Goal: Transaction & Acquisition: Subscribe to service/newsletter

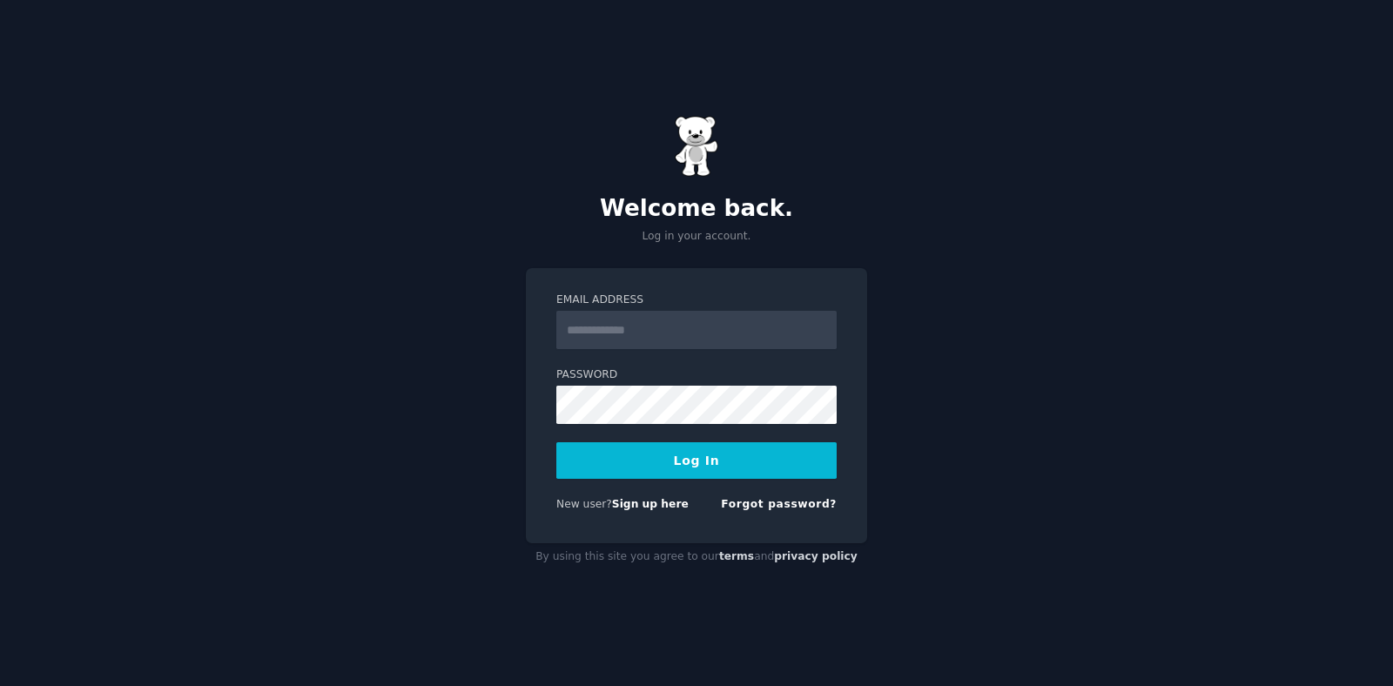
type input "**********"
click at [748, 442] on button "Log In" at bounding box center [696, 460] width 280 height 37
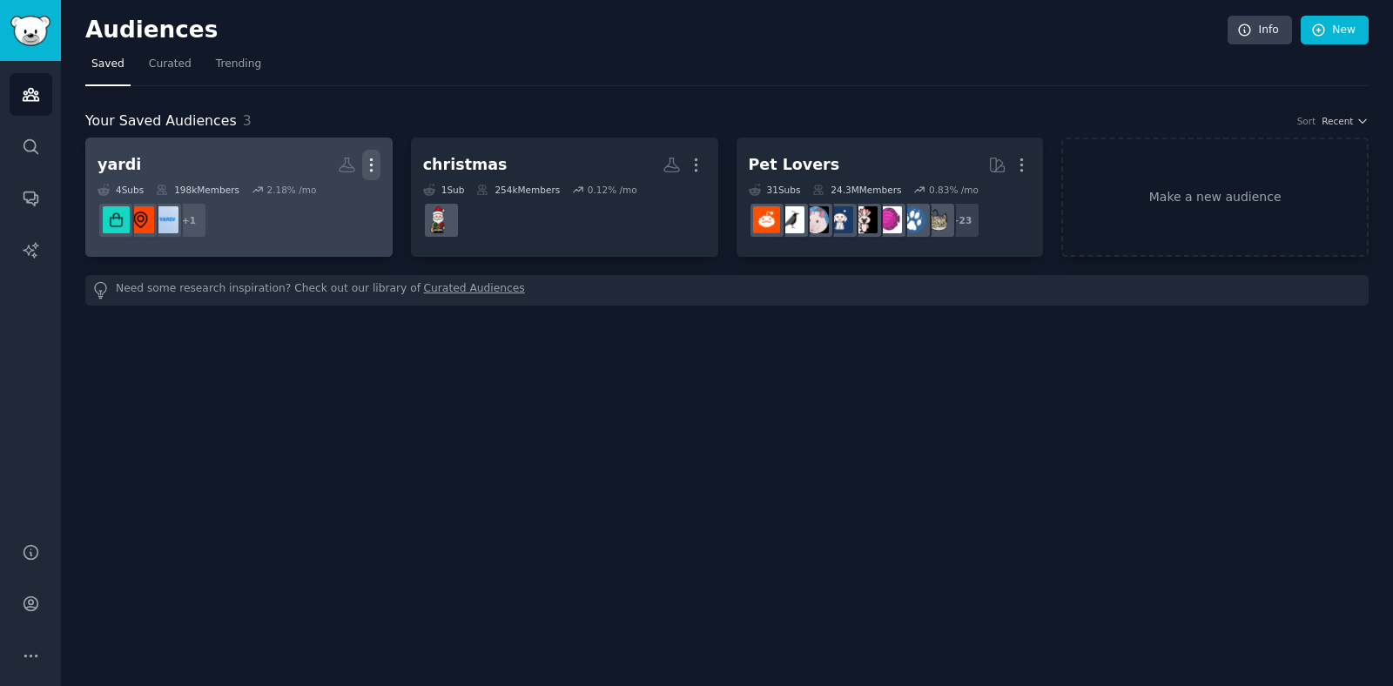
click at [370, 170] on icon "button" at bounding box center [371, 165] width 2 height 12
click at [326, 198] on p "Delete" at bounding box center [324, 201] width 40 height 18
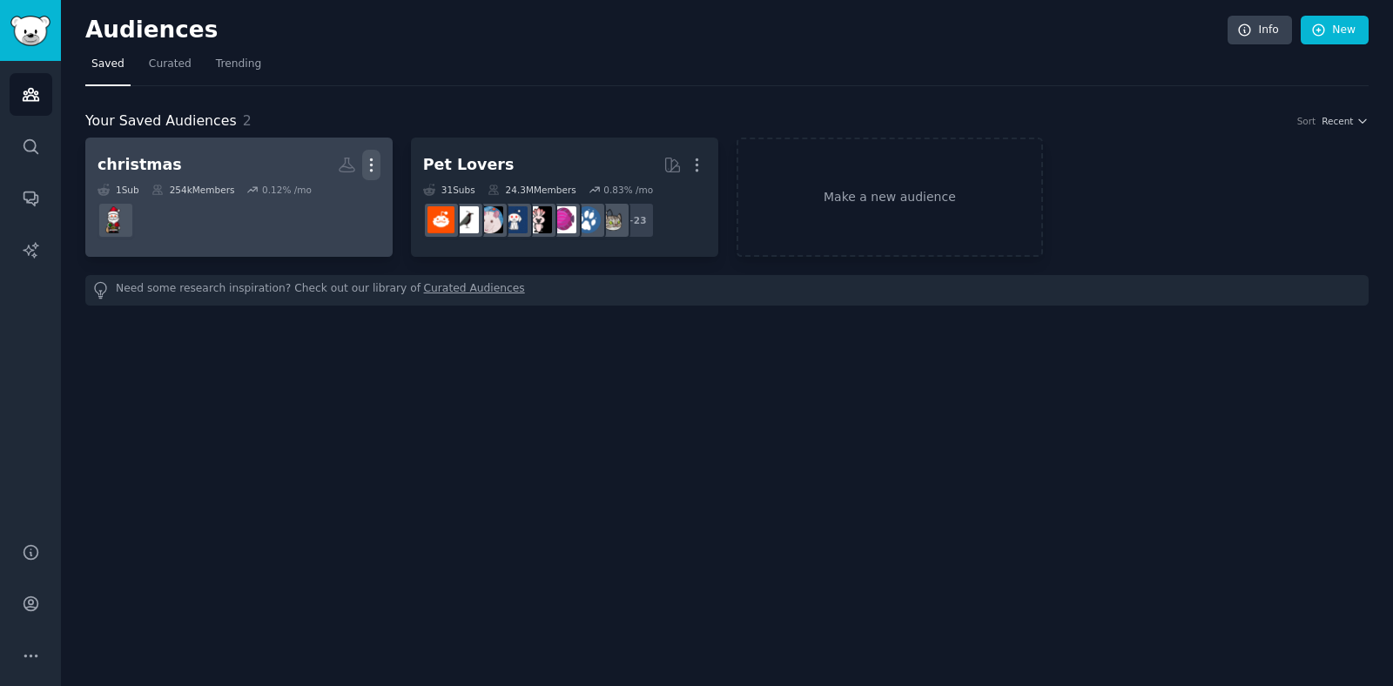
click at [367, 165] on icon "button" at bounding box center [371, 165] width 18 height 18
click at [315, 205] on p "Delete" at bounding box center [324, 201] width 40 height 18
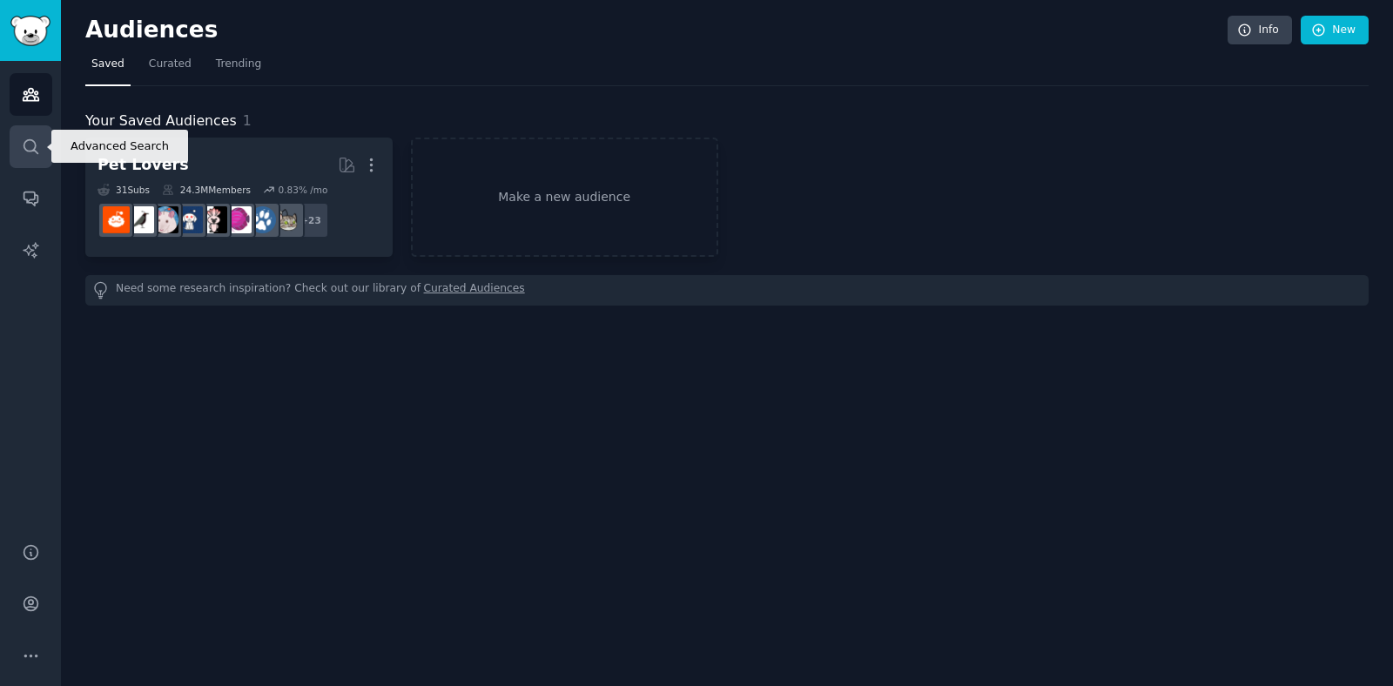
click at [35, 146] on icon "Sidebar" at bounding box center [31, 146] width 14 height 14
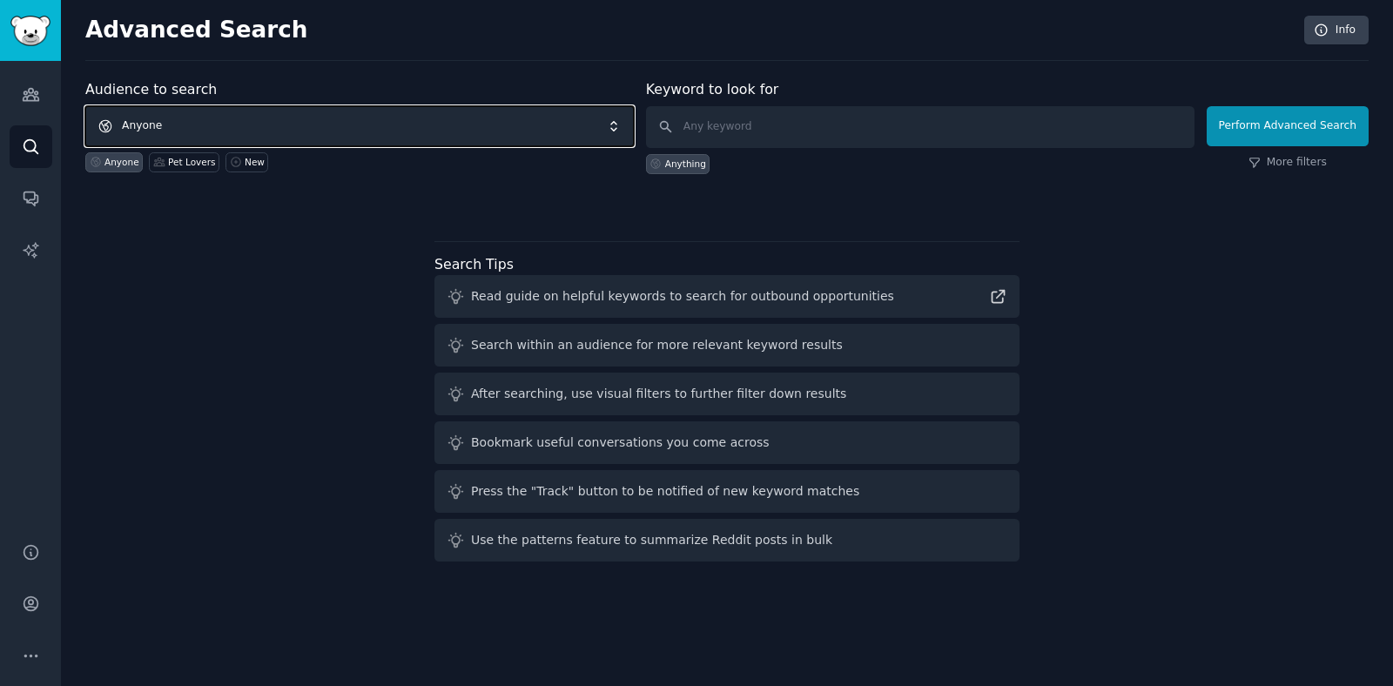
click at [565, 133] on span "Anyone" at bounding box center [359, 126] width 548 height 40
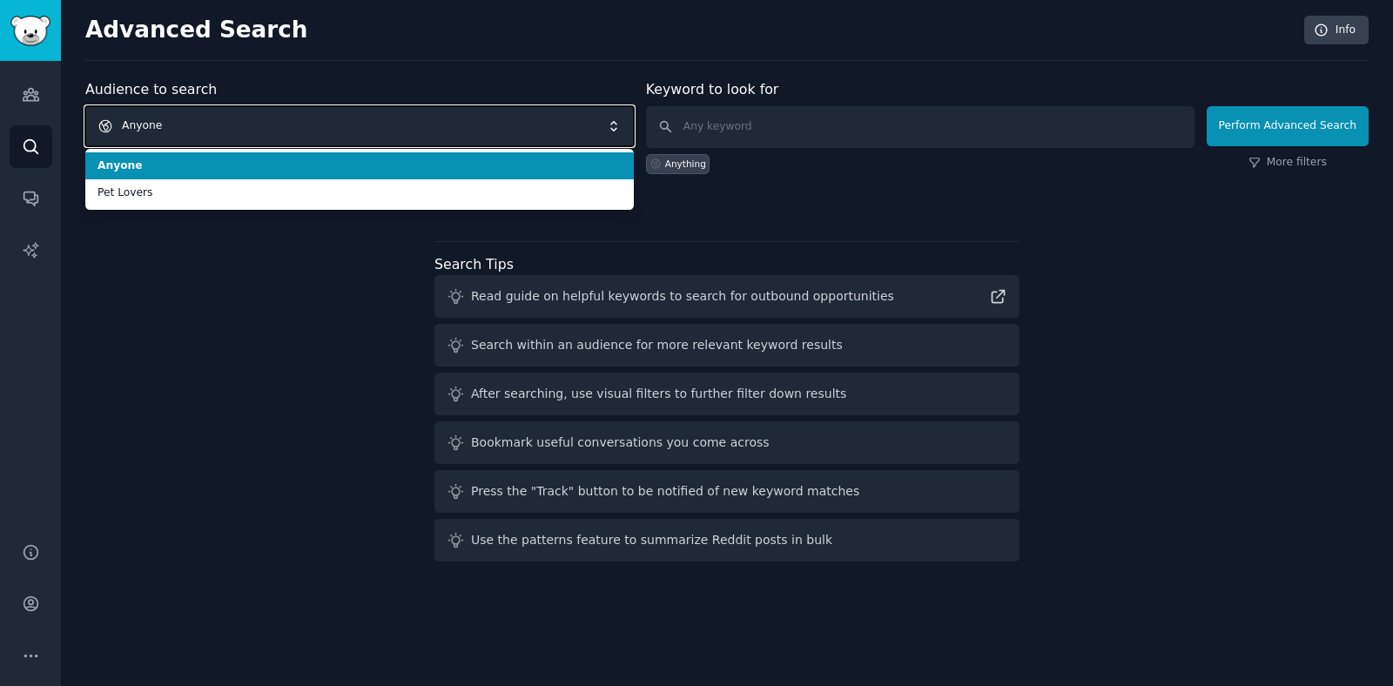
click at [565, 133] on span "Anyone" at bounding box center [359, 126] width 548 height 40
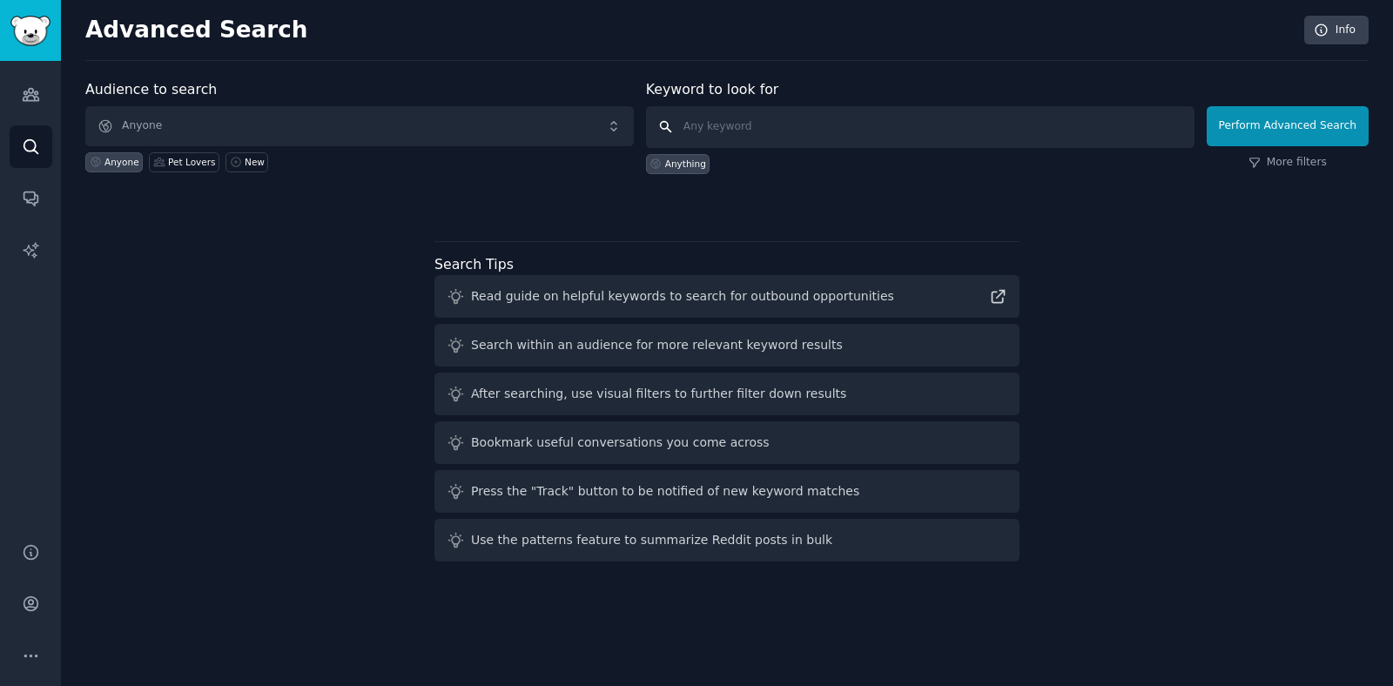
click at [745, 124] on input "text" at bounding box center [920, 127] width 548 height 42
type input "small business"
click at [1266, 124] on button "Perform Advanced Search" at bounding box center [1288, 126] width 162 height 40
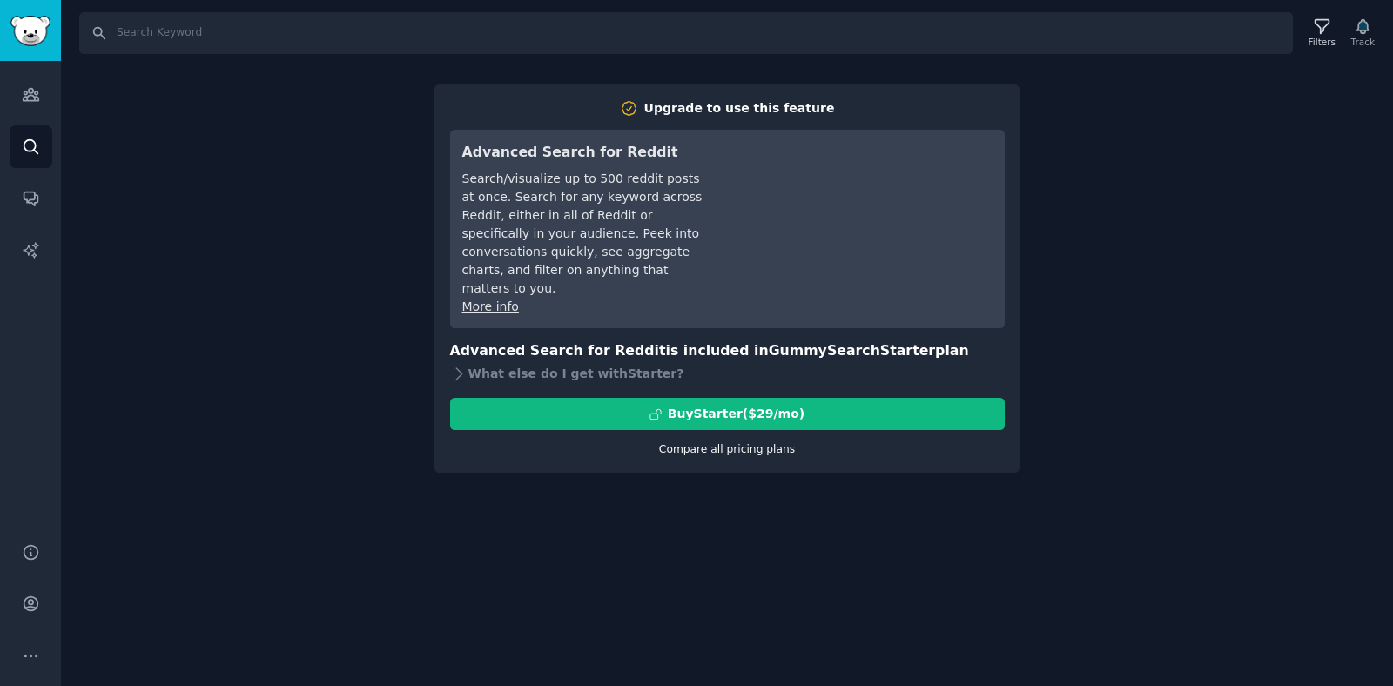
click at [726, 443] on link "Compare all pricing plans" at bounding box center [727, 449] width 136 height 12
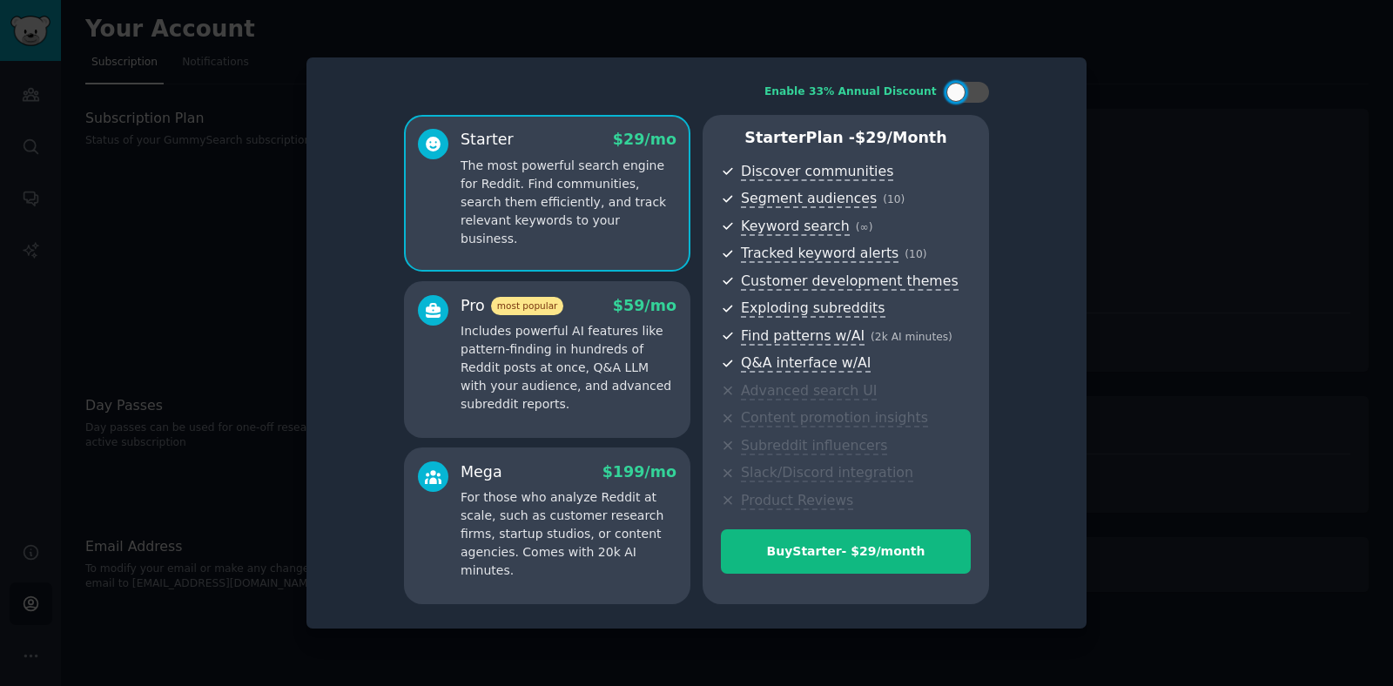
click at [612, 366] on p "Includes powerful AI features like pattern-finding in hundreds of Reddit posts …" at bounding box center [569, 367] width 216 height 91
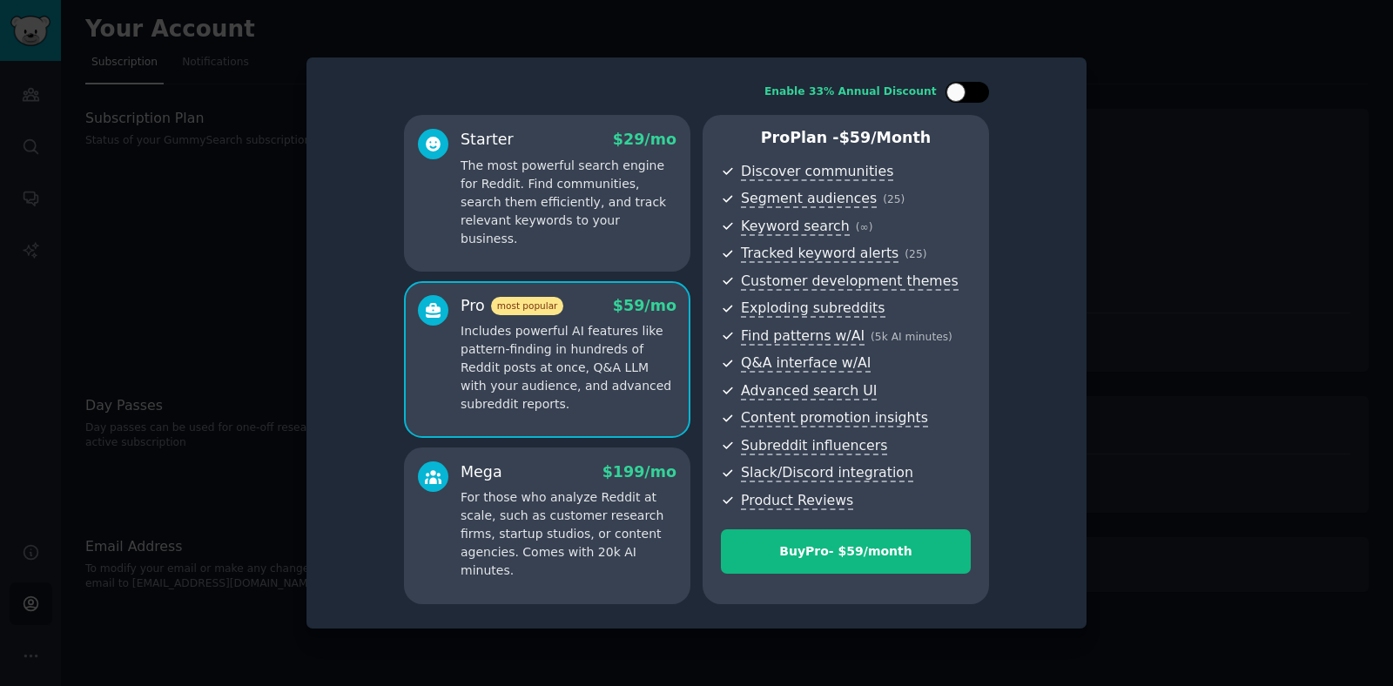
click at [956, 94] on div at bounding box center [955, 92] width 19 height 19
checkbox input "true"
click at [1270, 87] on div at bounding box center [696, 343] width 1393 height 686
